Goal: Task Accomplishment & Management: Use online tool/utility

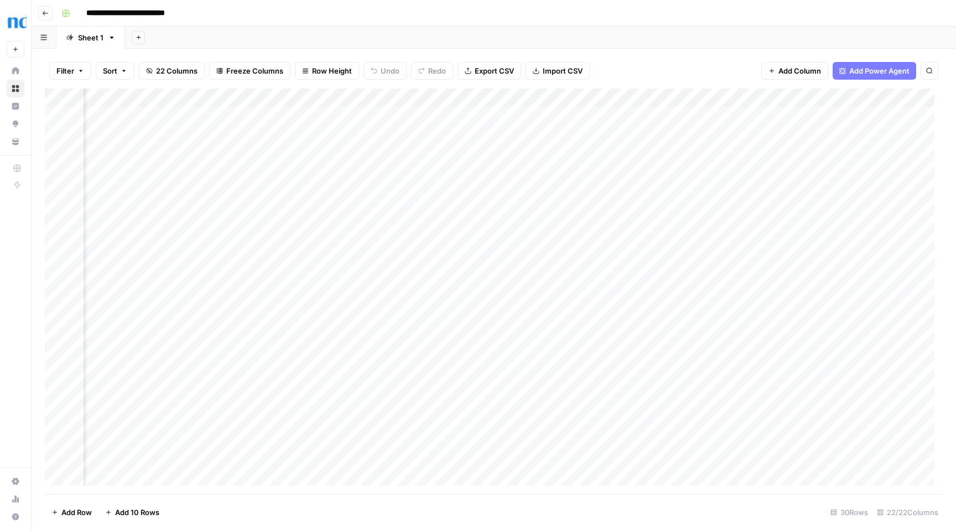
scroll to position [0, 1662]
click at [328, 248] on div "Add Column" at bounding box center [494, 292] width 898 height 406
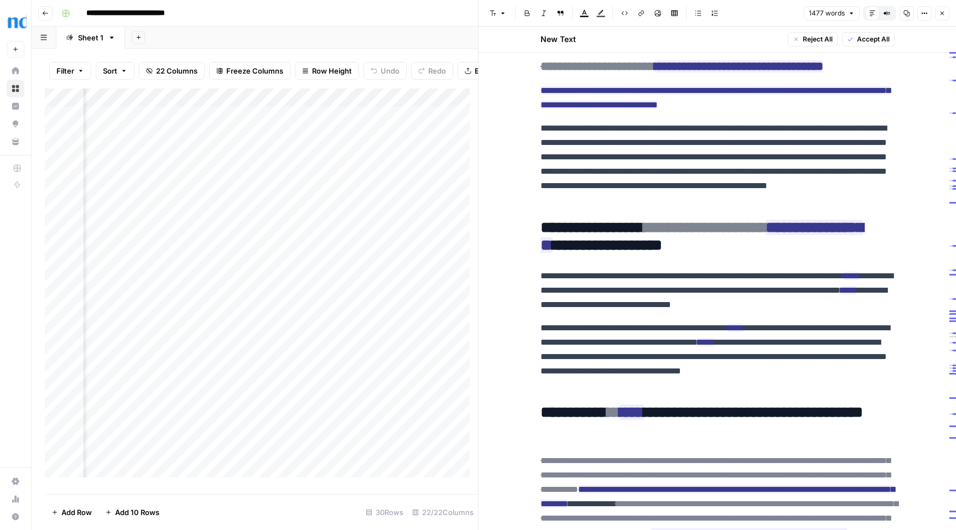
scroll to position [0, 1024]
click at [939, 13] on icon "button" at bounding box center [942, 13] width 7 height 7
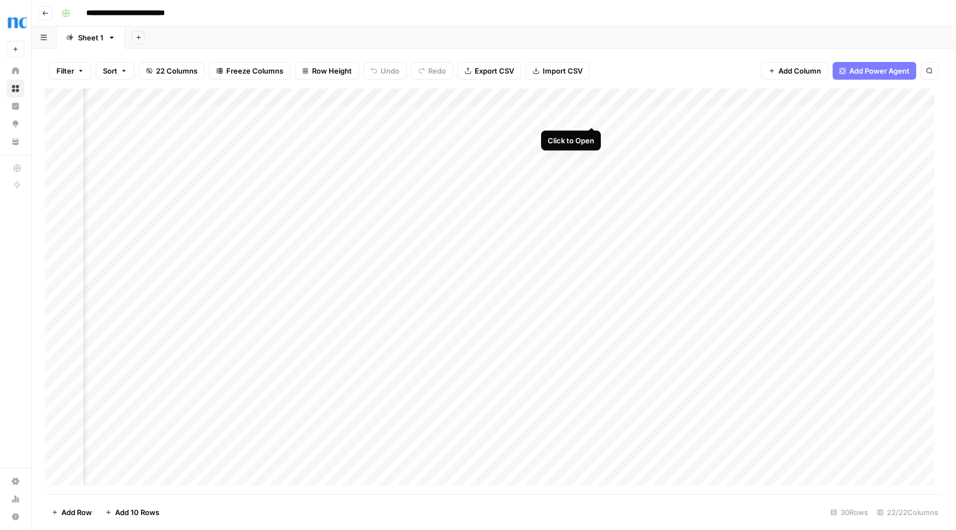
click at [593, 117] on div "Add Column" at bounding box center [494, 292] width 898 height 406
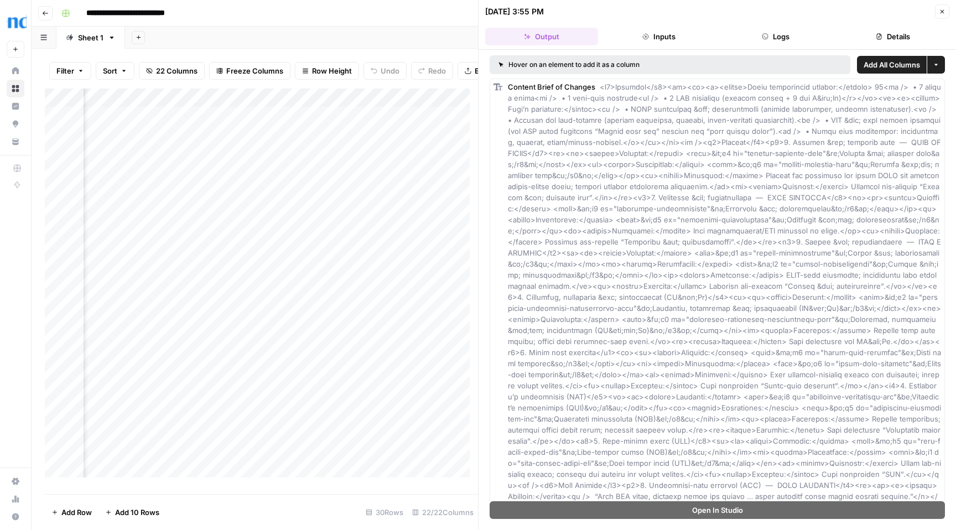
click at [944, 9] on icon "button" at bounding box center [942, 11] width 7 height 7
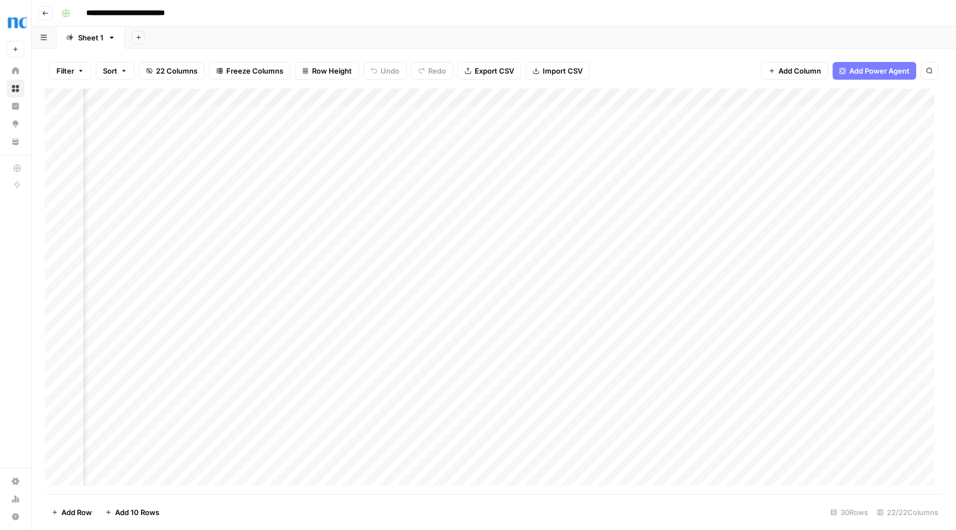
scroll to position [0, 1310]
click at [695, 116] on div "Add Column" at bounding box center [494, 292] width 898 height 406
click at [679, 97] on div "Add Column" at bounding box center [494, 292] width 898 height 406
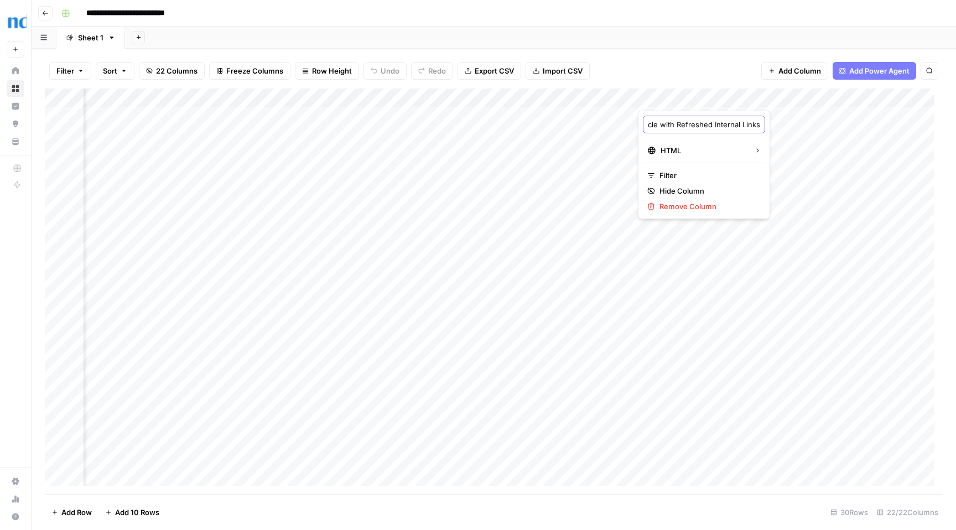
drag, startPoint x: 714, startPoint y: 126, endPoint x: 729, endPoint y: 126, distance: 14.9
click at [729, 126] on input "Updated Article with Refreshed Internal Links" at bounding box center [704, 124] width 112 height 11
click at [567, 116] on div "Add Column" at bounding box center [494, 292] width 898 height 406
click at [367, 191] on div "Add Column" at bounding box center [494, 292] width 898 height 406
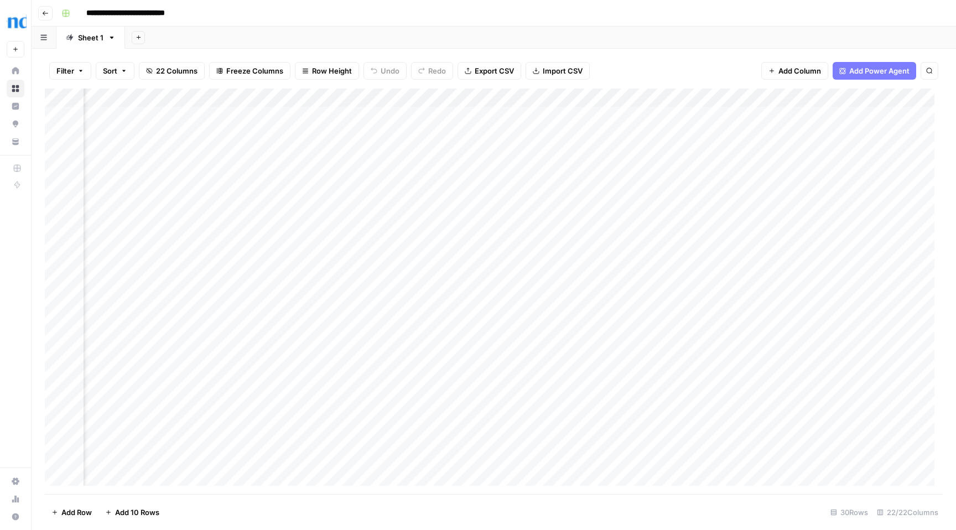
drag, startPoint x: 367, startPoint y: 190, endPoint x: 322, endPoint y: 191, distance: 45.4
click at [322, 191] on div "Add Column" at bounding box center [494, 292] width 898 height 406
drag, startPoint x: 354, startPoint y: 194, endPoint x: 282, endPoint y: 189, distance: 71.5
click at [283, 189] on textarea "**********" at bounding box center [371, 191] width 177 height 15
click at [576, 188] on div "Add Column" at bounding box center [494, 292] width 898 height 406
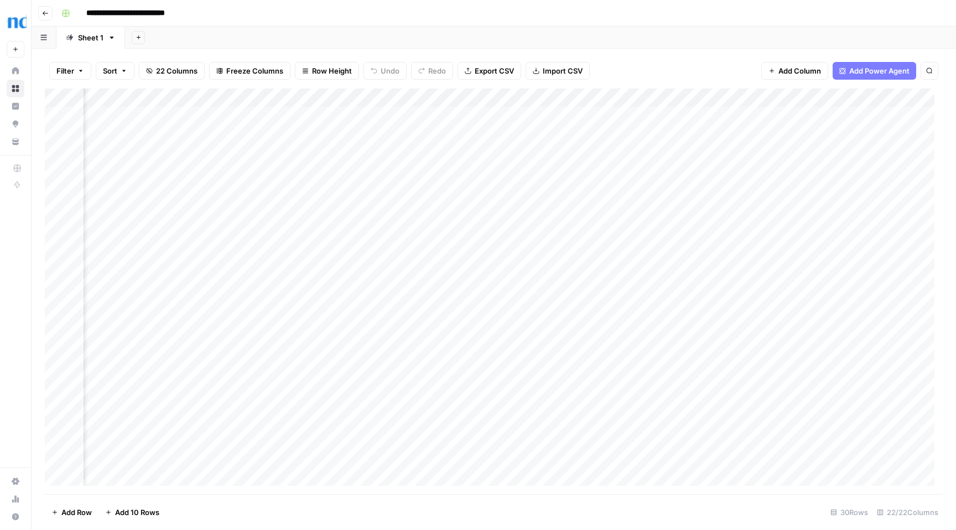
scroll to position [0, 1716]
click at [434, 116] on div "Add Column" at bounding box center [494, 292] width 898 height 406
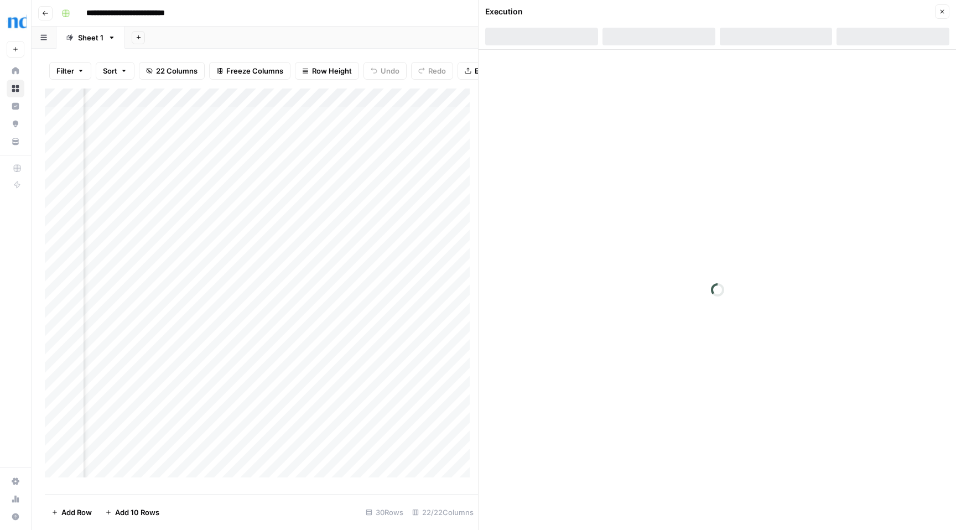
click at [944, 12] on icon "button" at bounding box center [942, 11] width 7 height 7
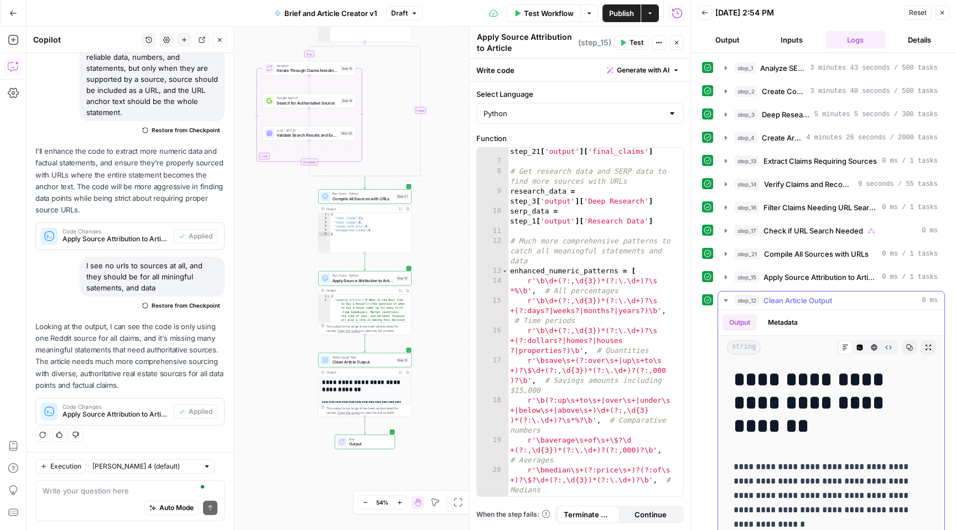
click at [907, 348] on icon "button" at bounding box center [910, 347] width 7 height 7
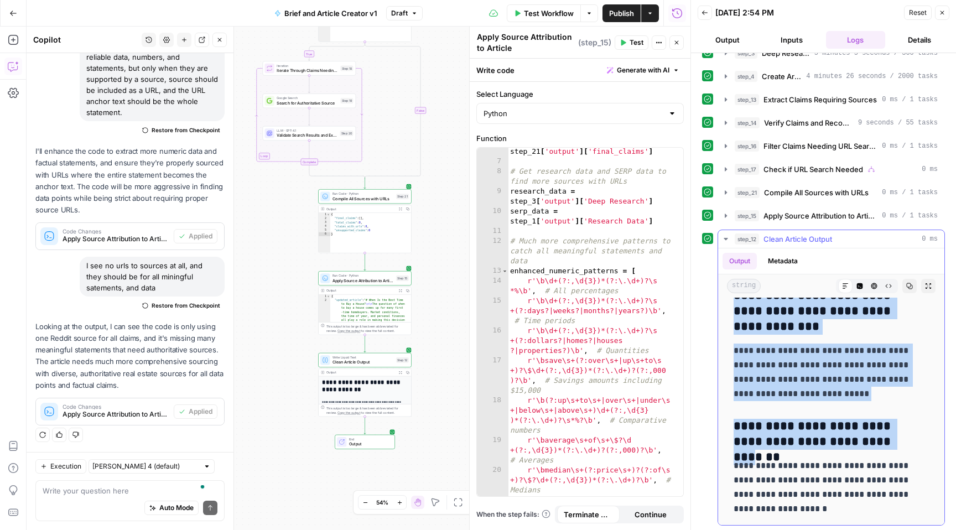
scroll to position [63, 0]
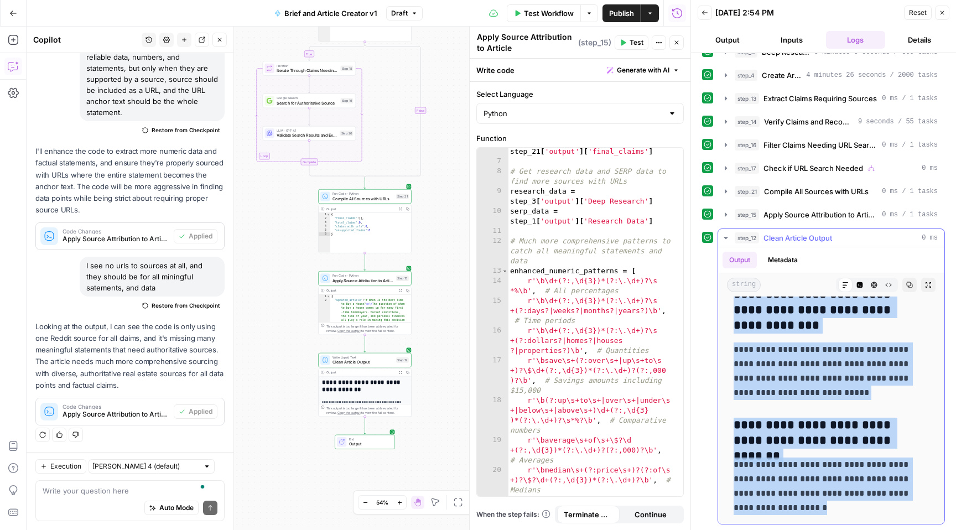
drag, startPoint x: 742, startPoint y: 357, endPoint x: 882, endPoint y: 498, distance: 198.8
copy div "**********"
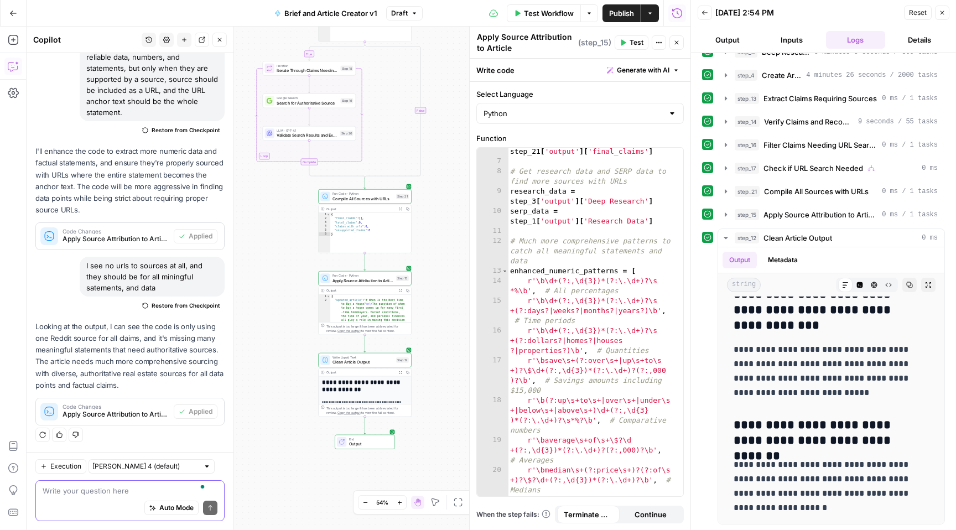
click at [83, 494] on textarea "To enrich screen reader interactions, please activate Accessibility in Grammarl…" at bounding box center [130, 490] width 175 height 11
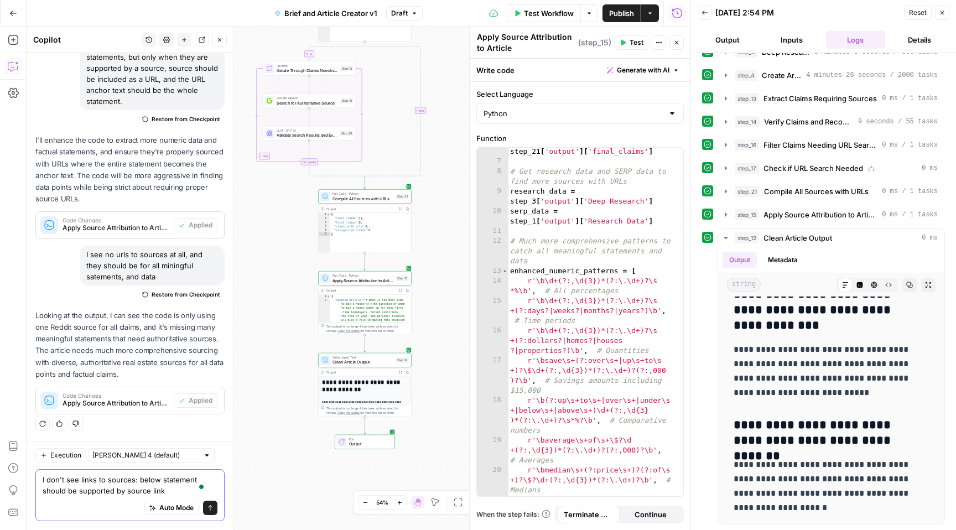
click at [138, 477] on textarea "I don't see links to sources: below statement should be supported by source link" at bounding box center [130, 485] width 175 height 22
drag, startPoint x: 184, startPoint y: 489, endPoint x: 195, endPoint y: 490, distance: 11.1
click at [195, 490] on textarea "I don't see links to sources: for example below statement should be supported b…" at bounding box center [130, 485] width 175 height 22
click at [198, 491] on div at bounding box center [202, 486] width 10 height 15
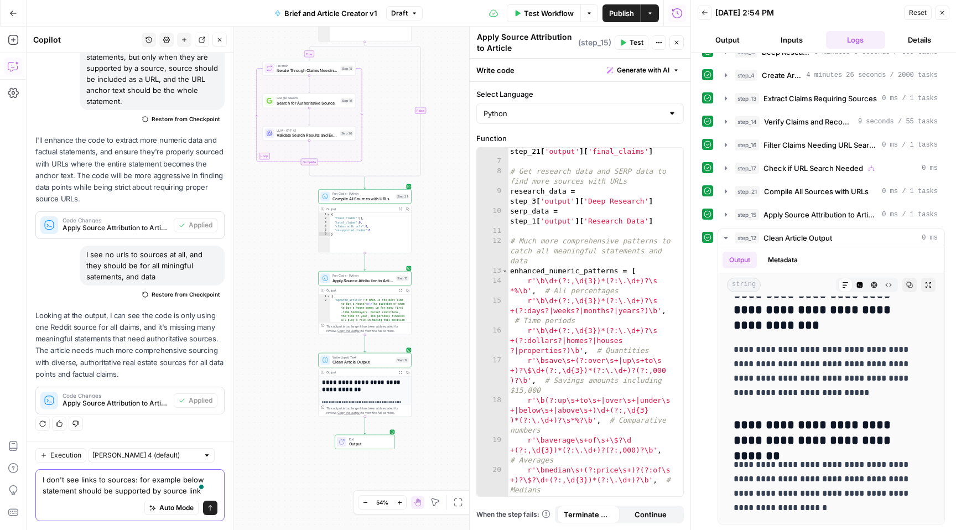
click at [196, 490] on textarea "I don't see links to sources: for example below statement should be supported b…" at bounding box center [130, 485] width 175 height 22
paste textarea "Spring: More Listings but Higher Prices Spring brings fresh inventory and lots …"
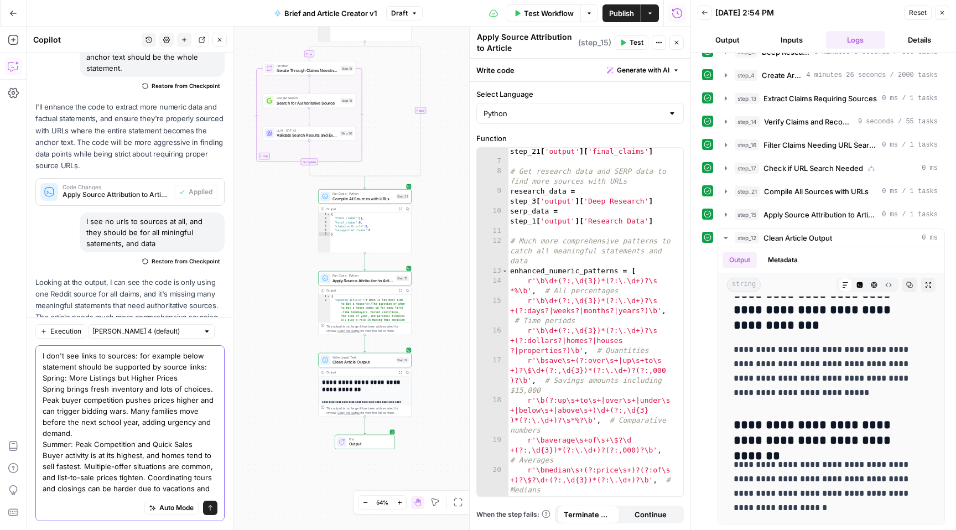
scroll to position [71, 0]
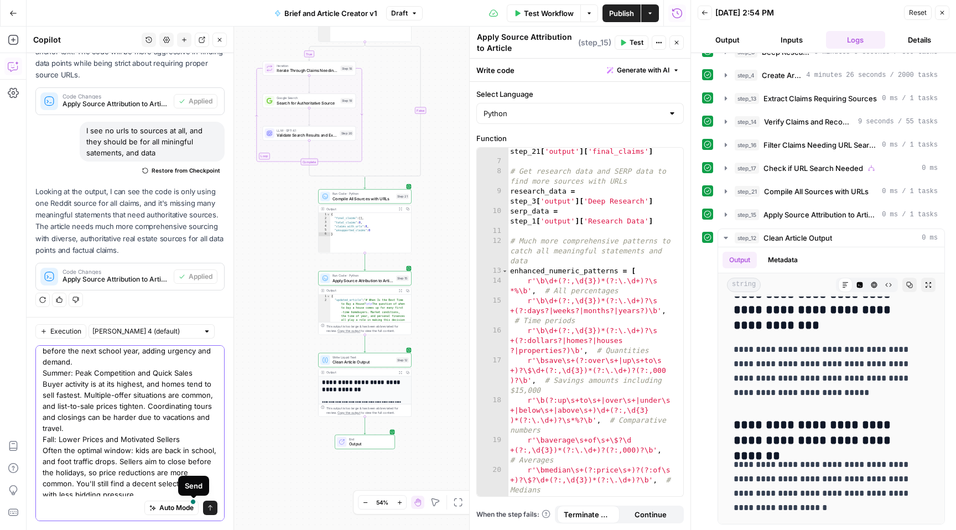
type textarea "I don't see links to sources: for example below statement should be supported b…"
click at [207, 509] on icon "submit" at bounding box center [210, 508] width 7 height 7
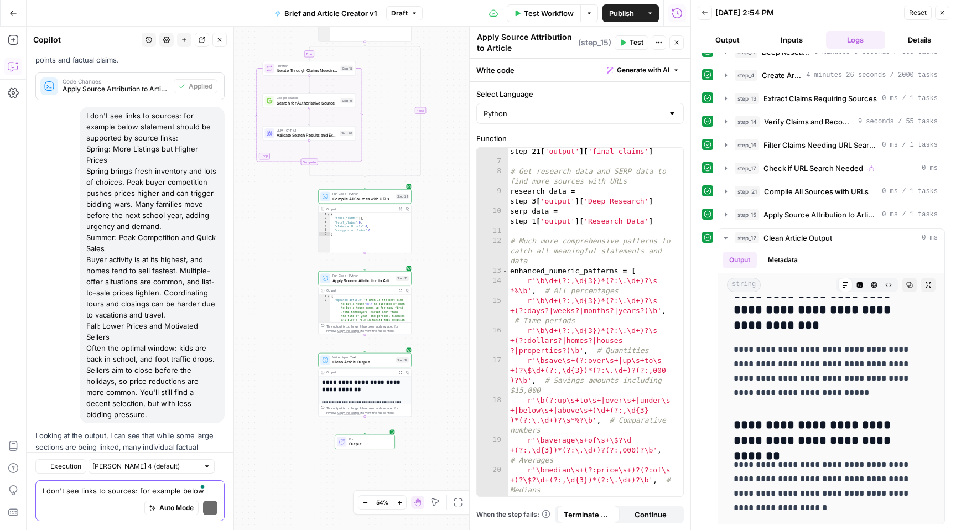
scroll to position [3056, 0]
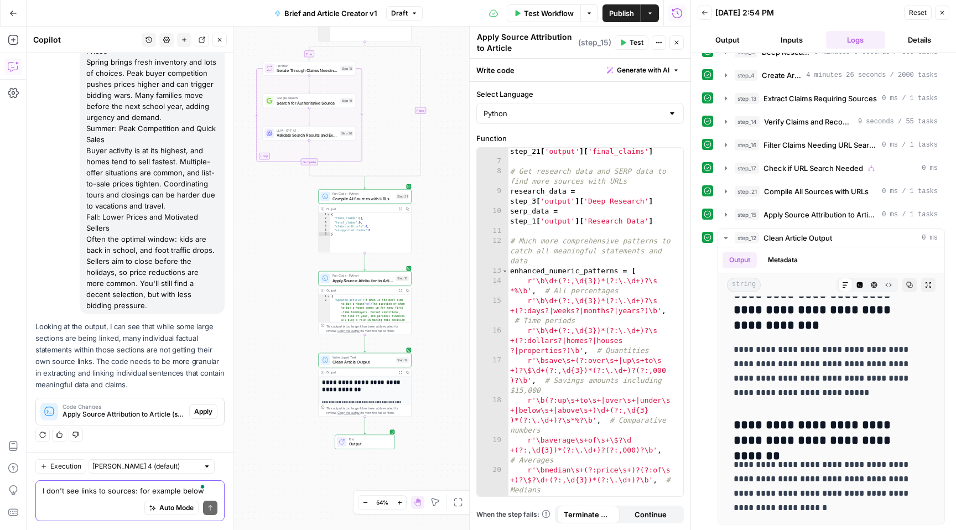
click at [108, 493] on textarea "I don't see links to sources: for example below statement should be supported b…" at bounding box center [130, 490] width 175 height 11
type textarea "W"
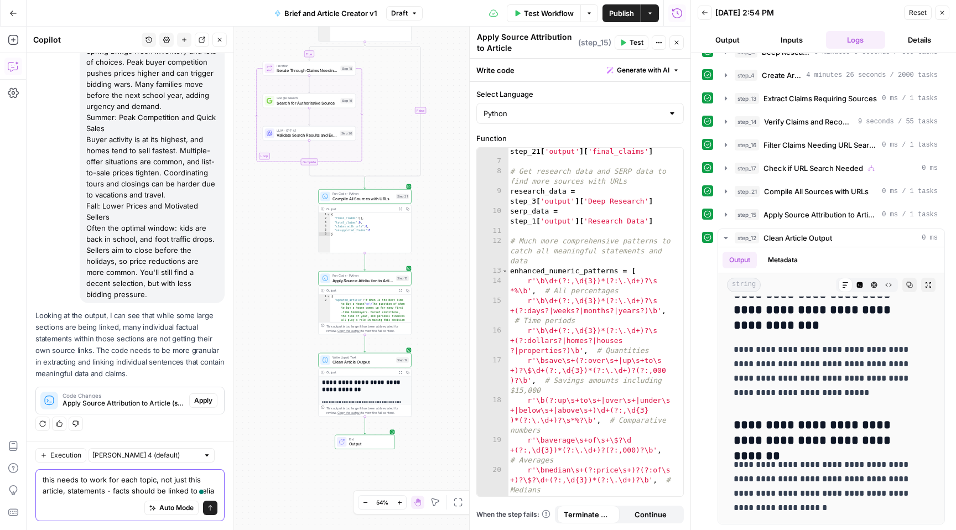
scroll to position [3078, 0]
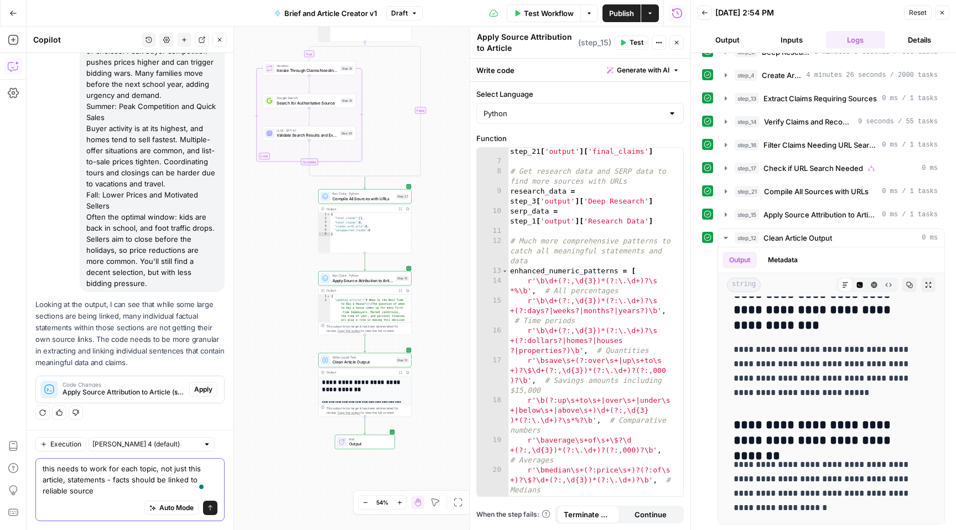
type textarea "this needs to work for each topic, not just this article, statements - facts sh…"
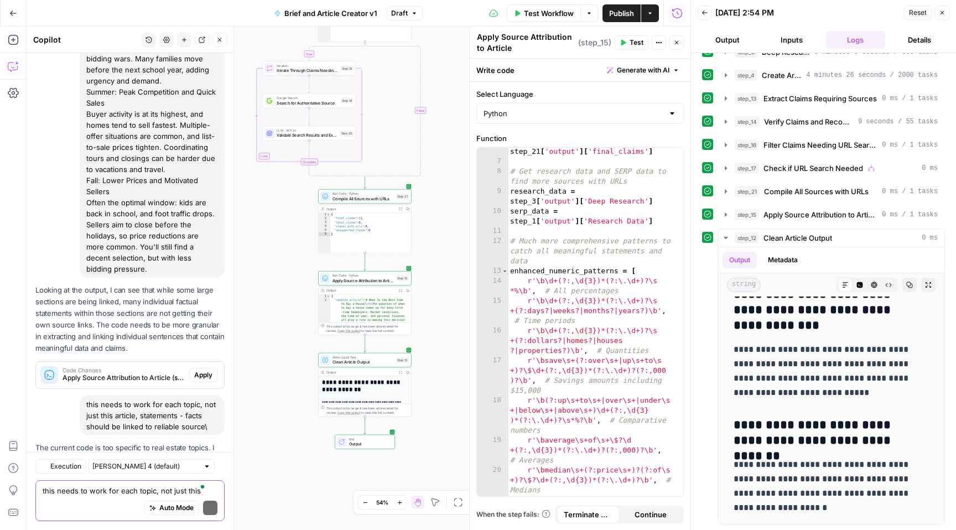
scroll to position [3201, 0]
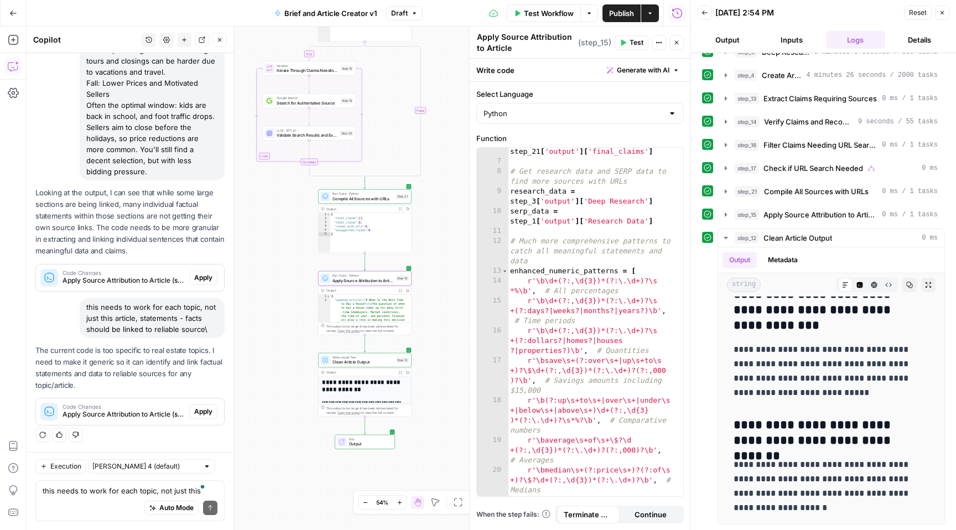
click at [201, 411] on span "Apply" at bounding box center [203, 412] width 18 height 10
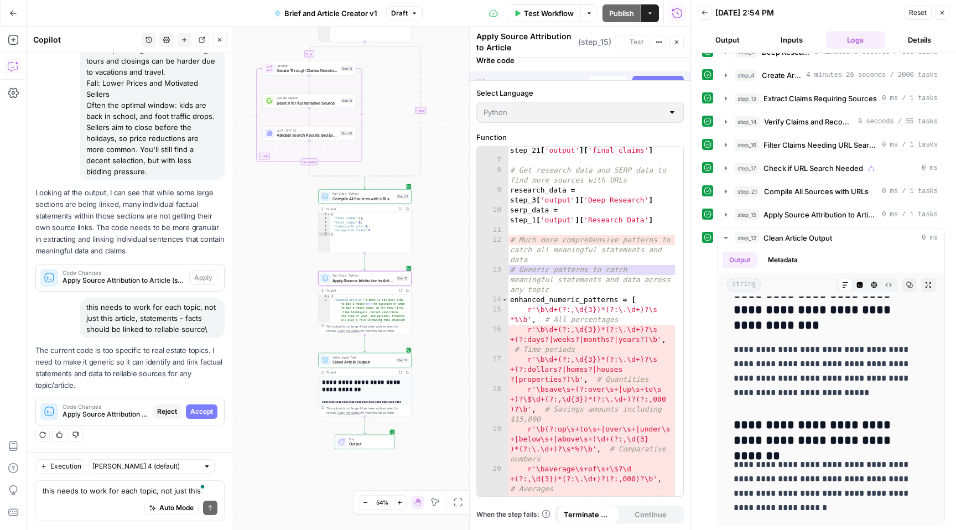
scroll to position [3077, 0]
click at [660, 70] on span "Accept All" at bounding box center [663, 69] width 33 height 10
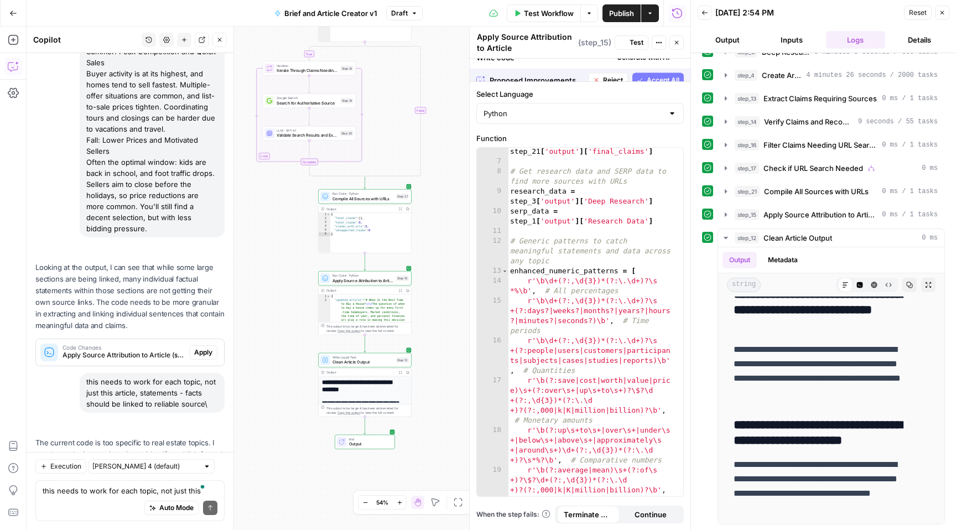
scroll to position [0, 0]
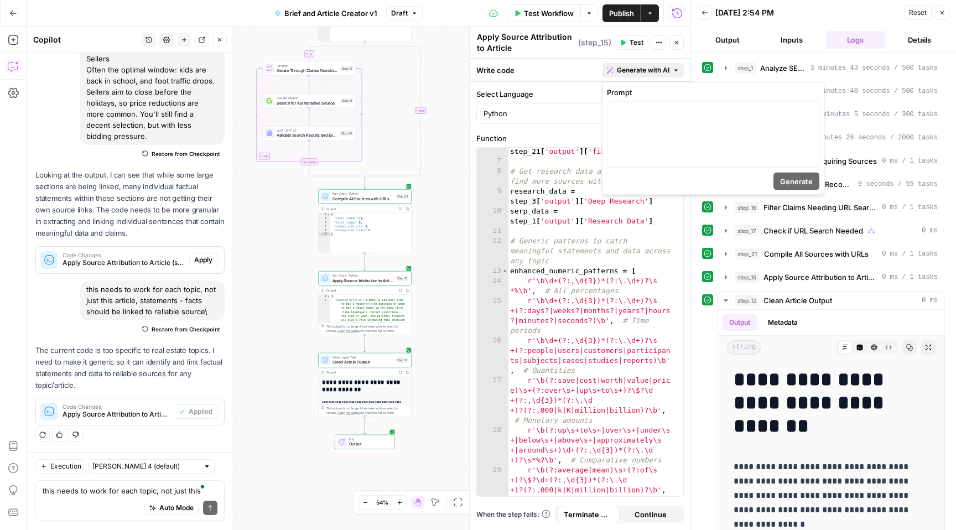
click at [678, 70] on icon "button" at bounding box center [676, 70] width 7 height 7
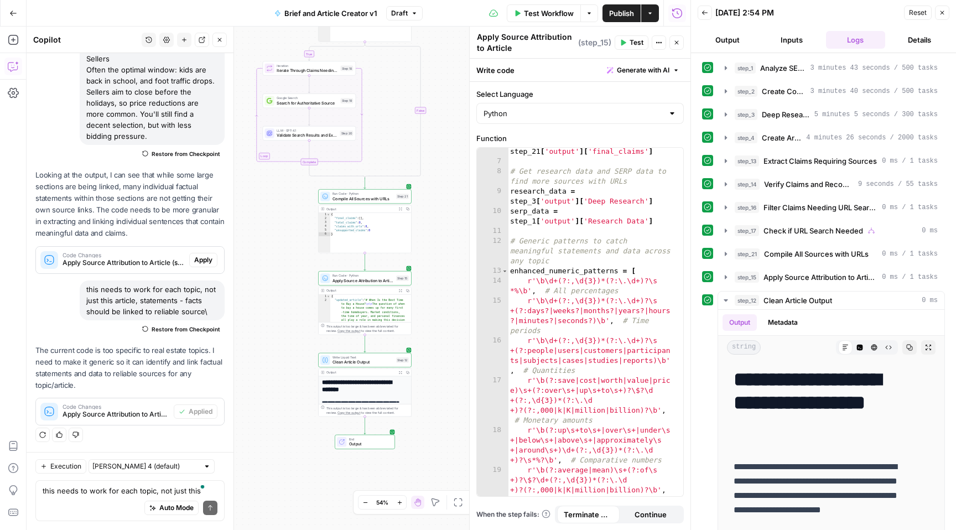
click at [544, 68] on div "Write code Generate with AI" at bounding box center [580, 70] width 221 height 23
click at [634, 40] on span "Test" at bounding box center [637, 43] width 14 height 10
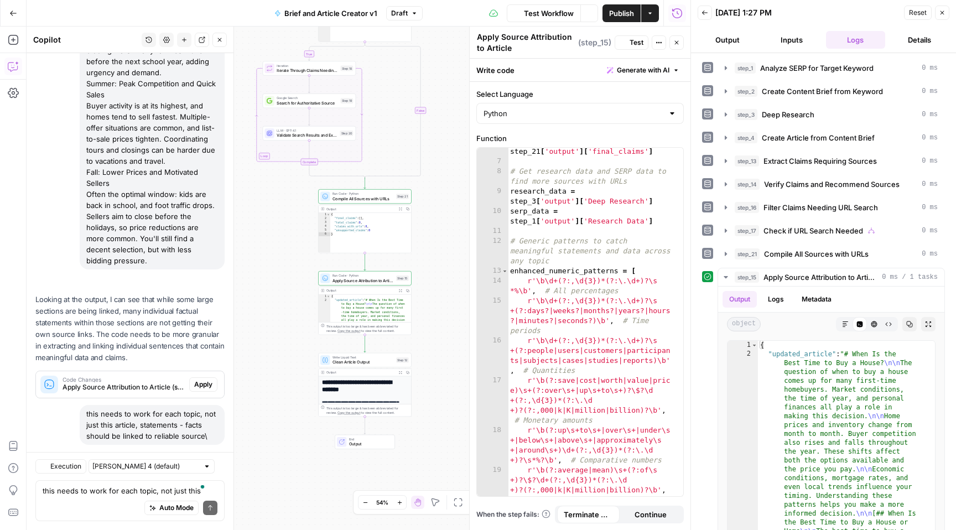
scroll to position [3237, 0]
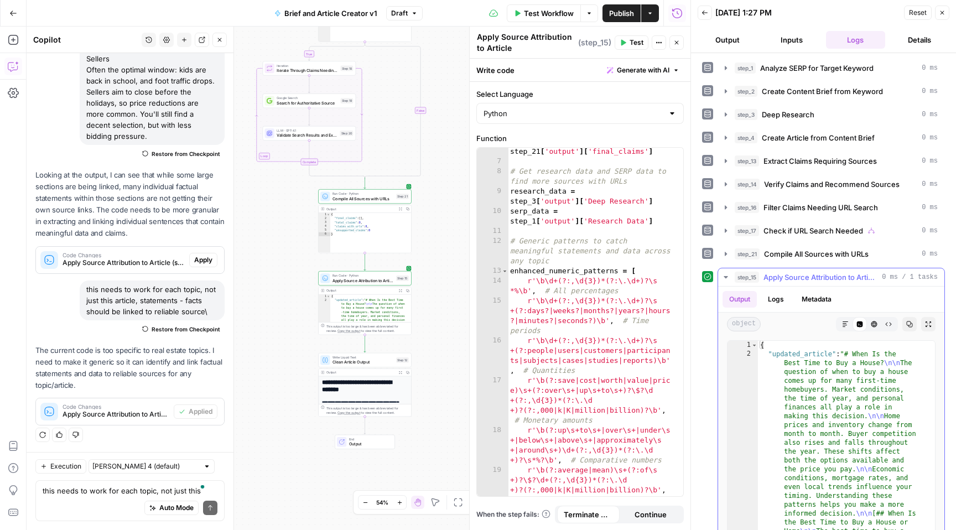
click at [838, 277] on span "Apply Source Attribution to Article" at bounding box center [821, 277] width 114 height 11
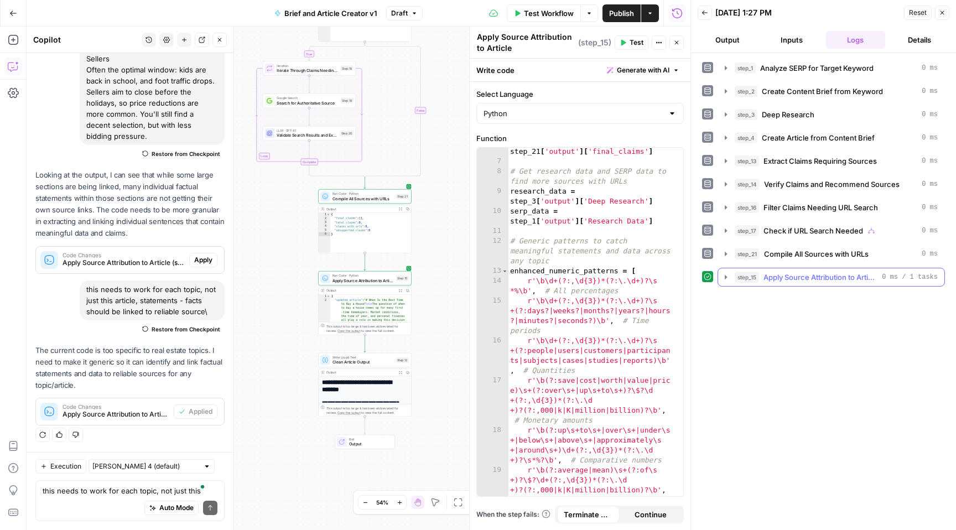
click at [806, 279] on span "Apply Source Attribution to Article" at bounding box center [821, 277] width 114 height 11
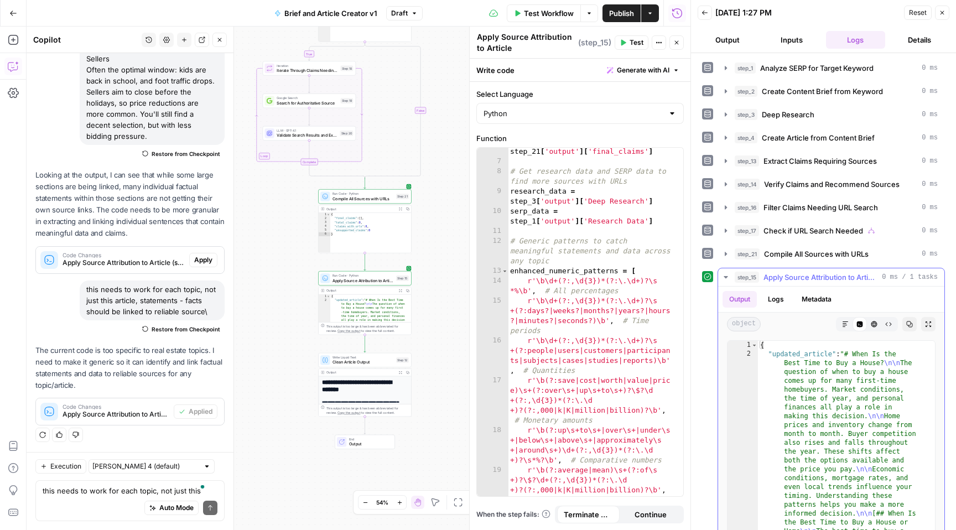
click at [806, 279] on span "Apply Source Attribution to Article" at bounding box center [821, 277] width 114 height 11
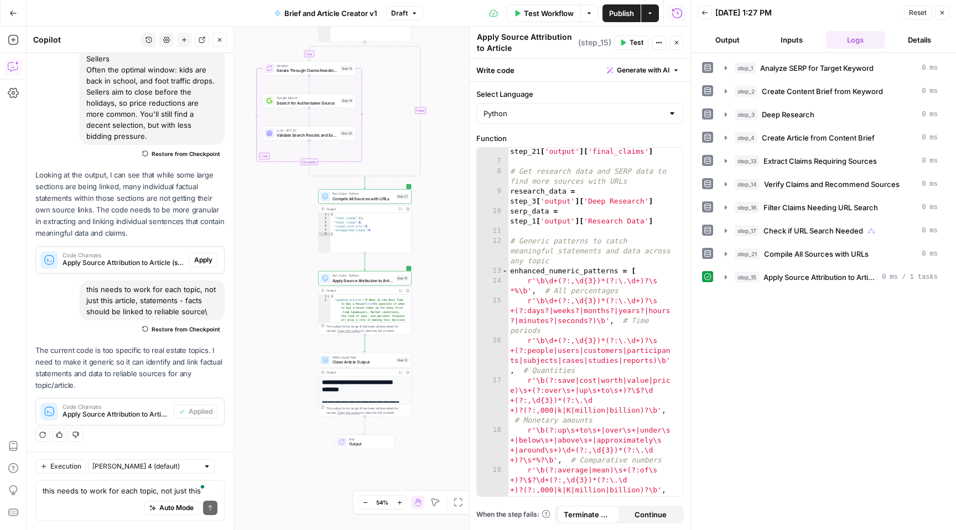
click at [634, 44] on span "Test" at bounding box center [637, 43] width 14 height 10
click at [807, 277] on span "Apply Source Attribution to Article" at bounding box center [821, 277] width 114 height 11
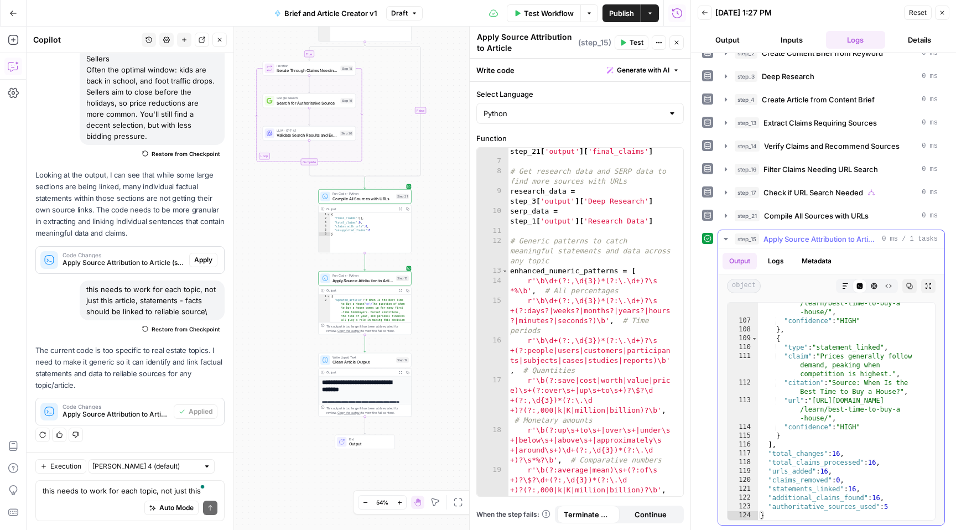
scroll to position [39, 0]
click at [794, 238] on span "Apply Source Attribution to Article" at bounding box center [821, 237] width 114 height 11
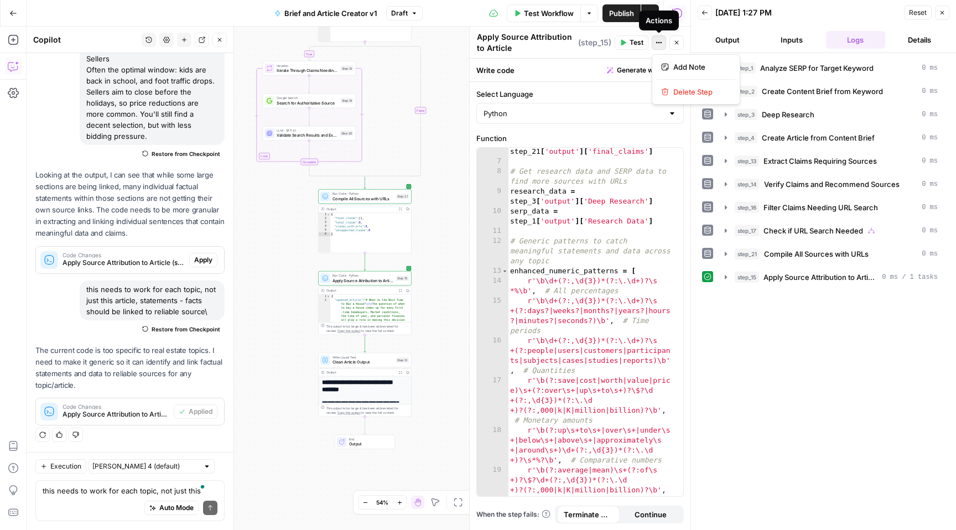
click at [656, 44] on icon "button" at bounding box center [659, 42] width 7 height 7
click at [532, 13] on span "Test Workflow" at bounding box center [549, 13] width 50 height 11
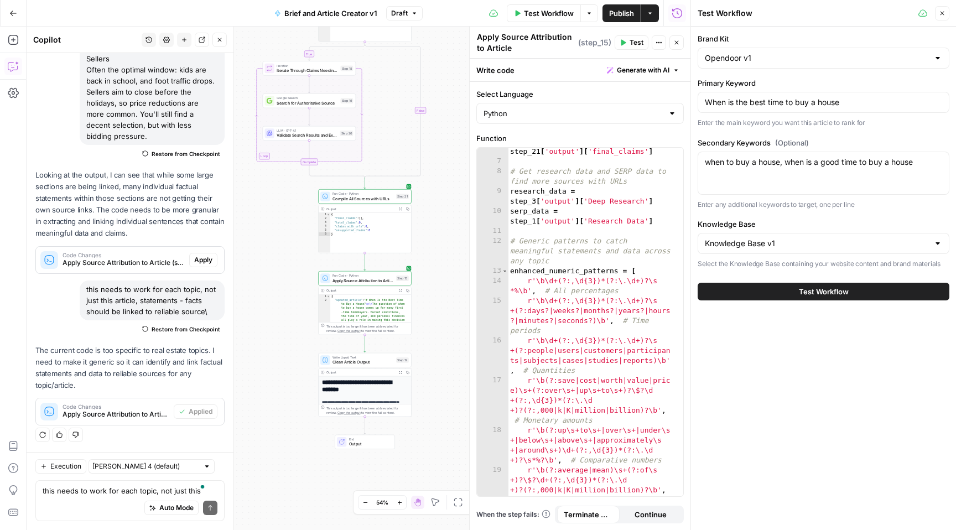
click at [816, 293] on span "Test Workflow" at bounding box center [824, 291] width 50 height 11
